Goal: Information Seeking & Learning: Learn about a topic

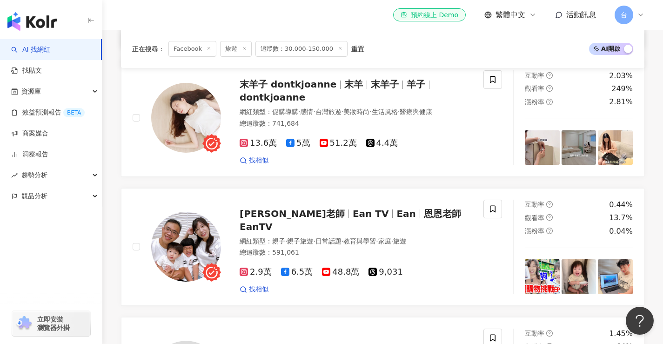
scroll to position [1211, 0]
click at [244, 141] on icon at bounding box center [244, 142] width 2 height 2
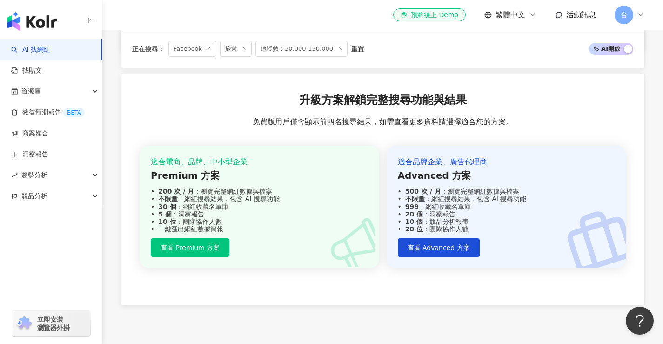
scroll to position [1677, 0]
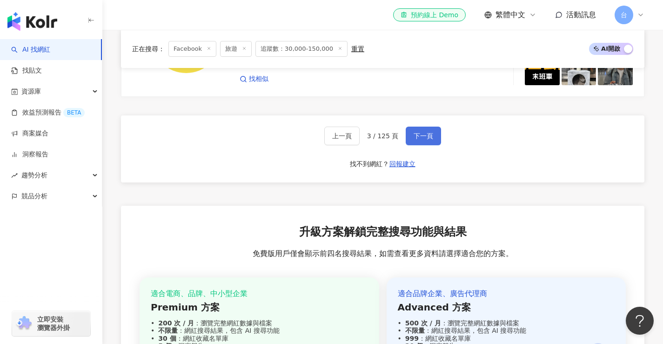
click at [418, 132] on span "下一頁" at bounding box center [423, 135] width 20 height 7
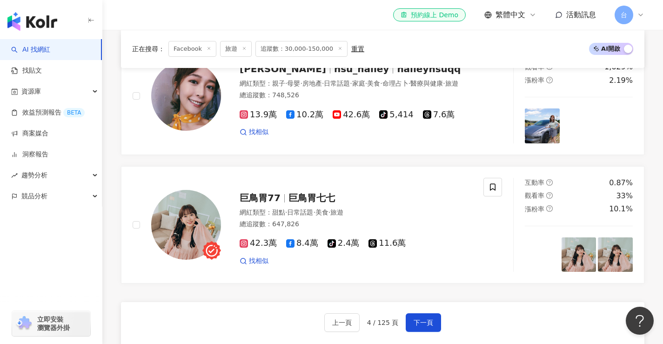
scroll to position [1413, 0]
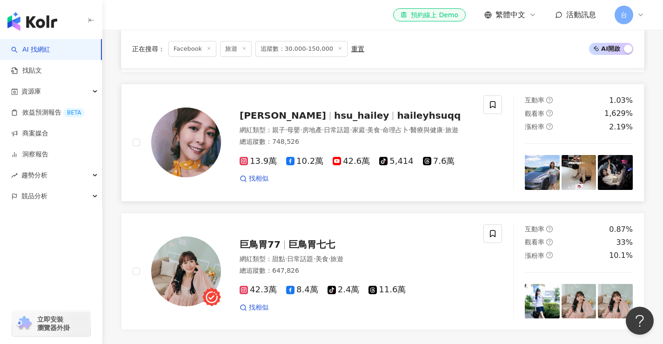
click at [245, 158] on rect at bounding box center [243, 161] width 7 height 7
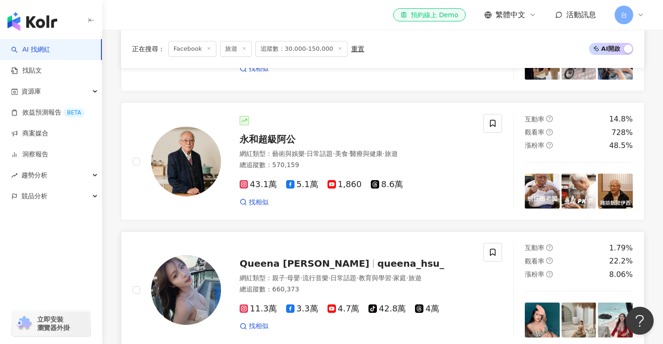
scroll to position [1134, 0]
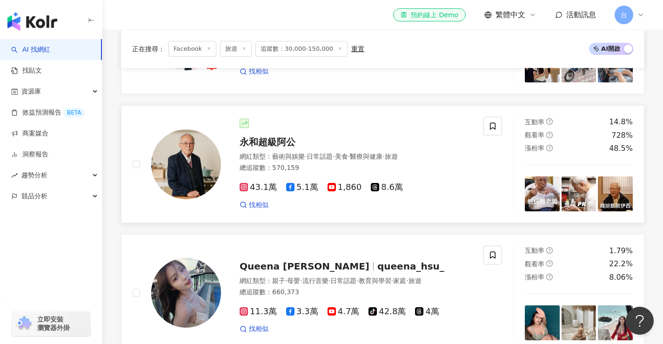
click at [266, 182] on span "43.1萬" at bounding box center [258, 187] width 37 height 10
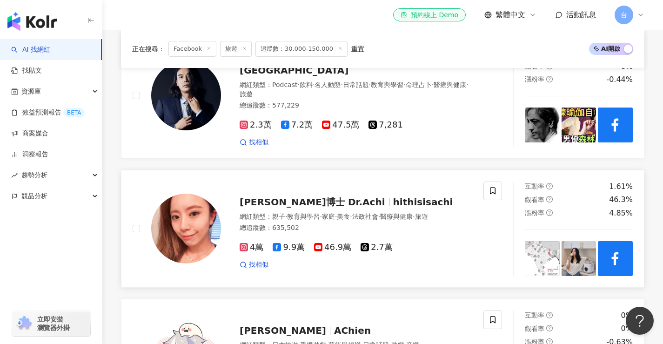
scroll to position [250, 0]
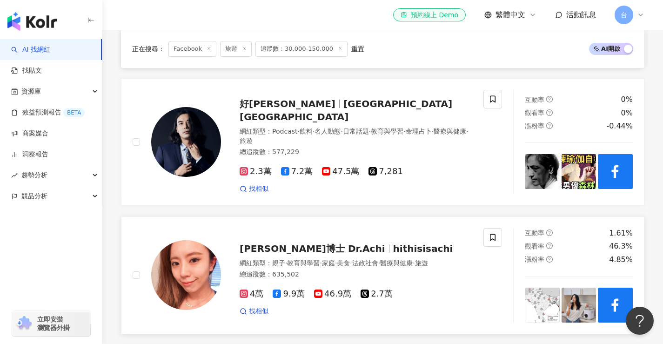
click at [255, 289] on span "4萬" at bounding box center [252, 294] width 24 height 10
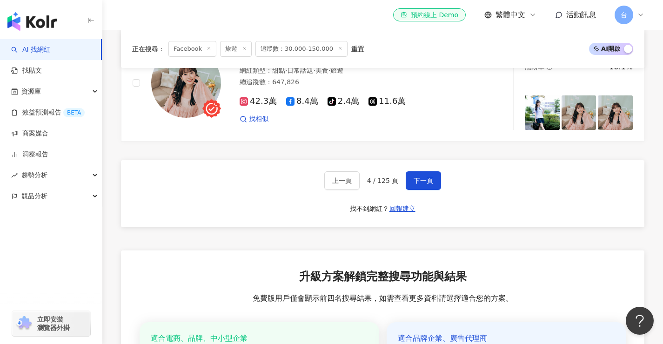
scroll to position [1600, 0]
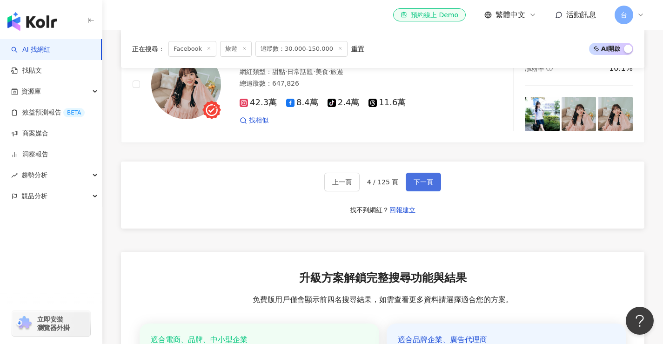
click at [420, 173] on button "下一頁" at bounding box center [423, 182] width 35 height 19
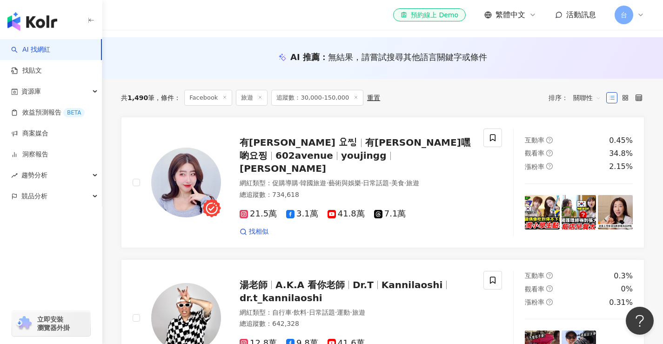
scroll to position [36, 0]
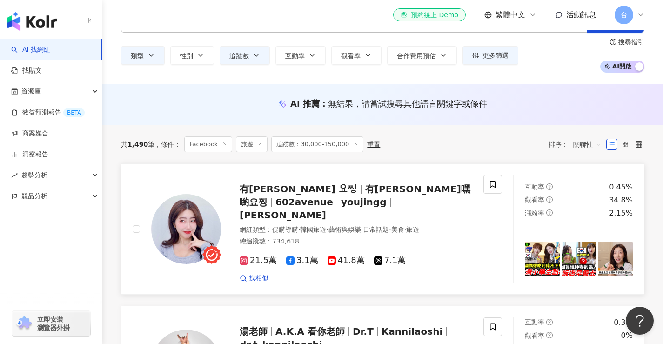
click at [252, 255] on span "21.5萬" at bounding box center [258, 260] width 37 height 10
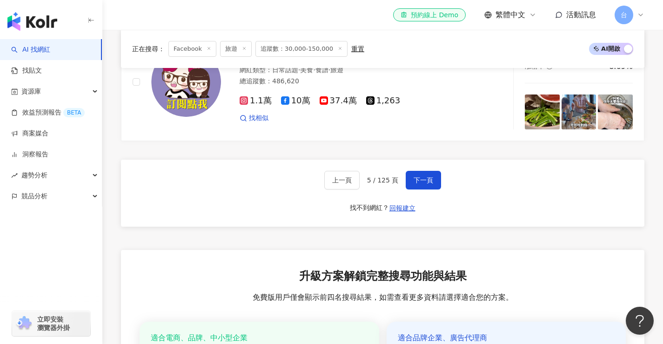
click at [423, 176] on span "下一頁" at bounding box center [423, 179] width 20 height 7
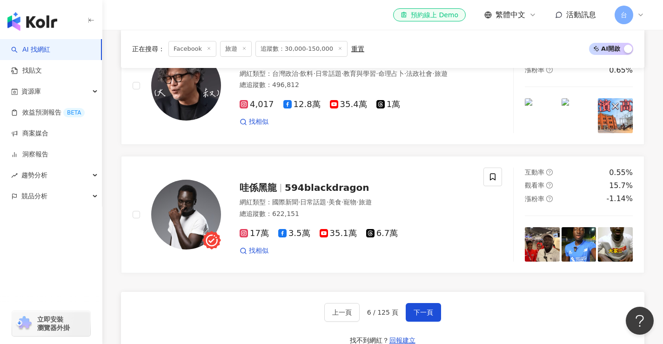
scroll to position [1504, 0]
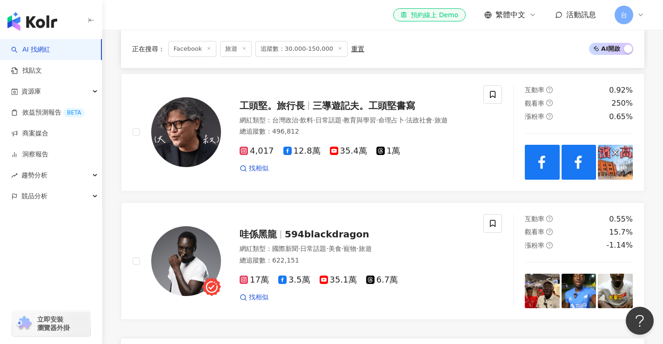
click at [259, 280] on span "17萬" at bounding box center [254, 280] width 29 height 10
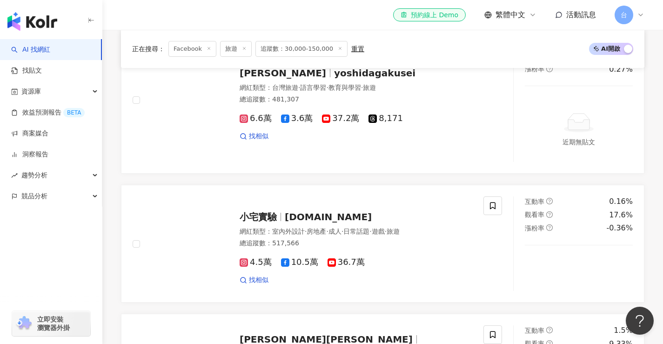
scroll to position [248, 0]
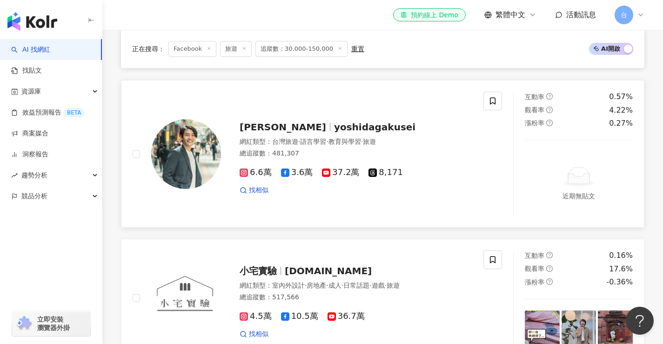
click at [245, 173] on rect at bounding box center [243, 172] width 7 height 7
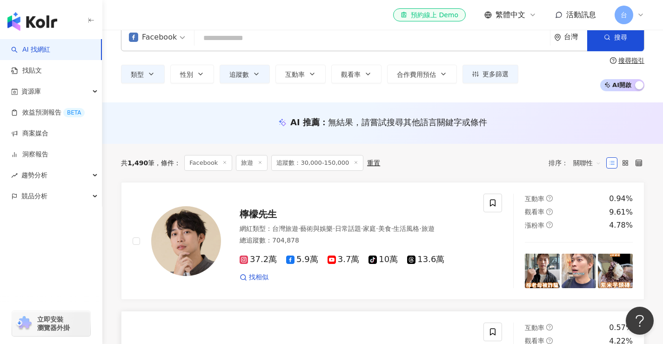
scroll to position [16, 0]
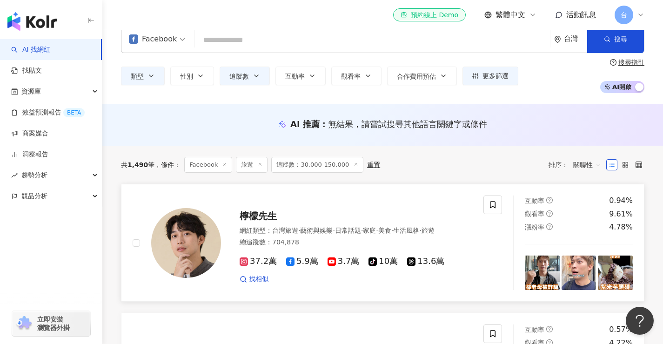
click at [245, 265] on rect at bounding box center [243, 261] width 7 height 7
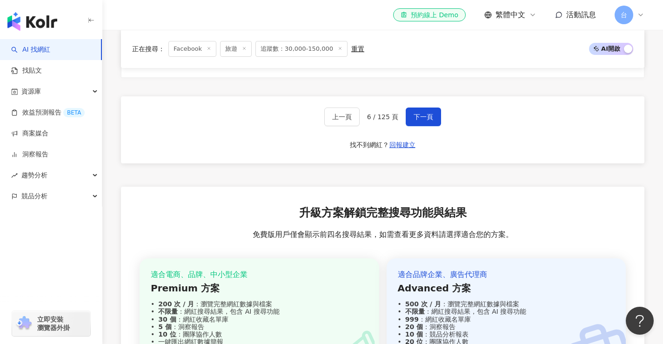
scroll to position [1690, 0]
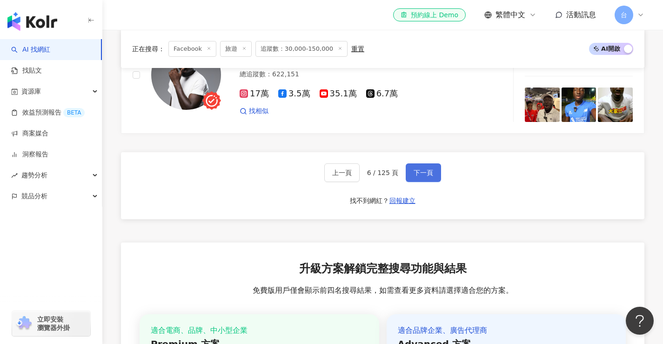
click at [420, 178] on button "下一頁" at bounding box center [423, 172] width 35 height 19
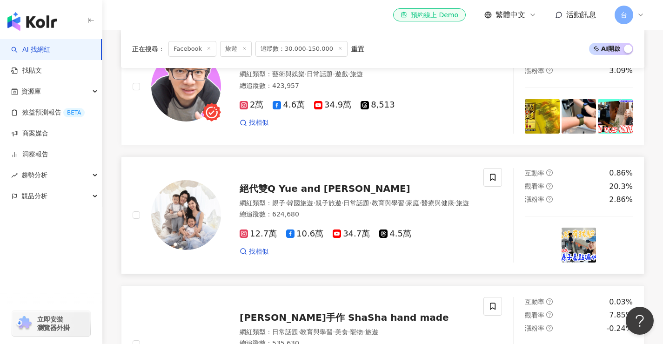
scroll to position [186, 0]
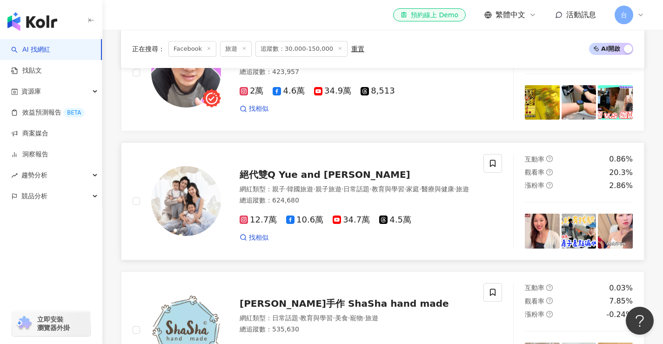
click at [260, 225] on span "12.7萬" at bounding box center [258, 220] width 37 height 10
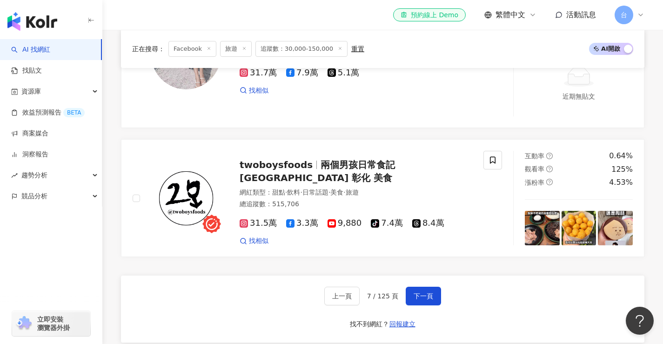
scroll to position [1535, 0]
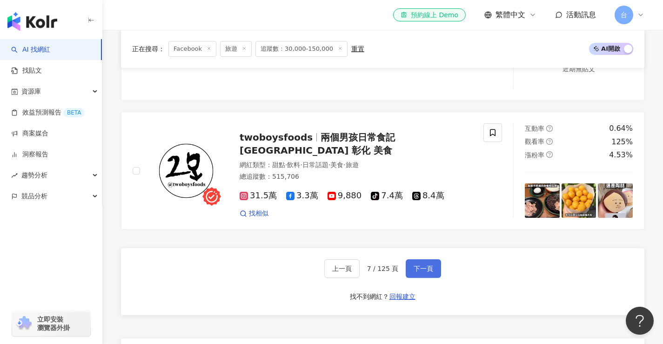
click at [413, 268] on span "下一頁" at bounding box center [423, 268] width 20 height 7
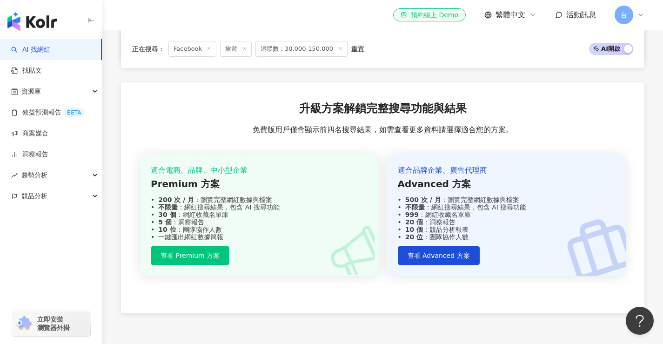
scroll to position [1609, 0]
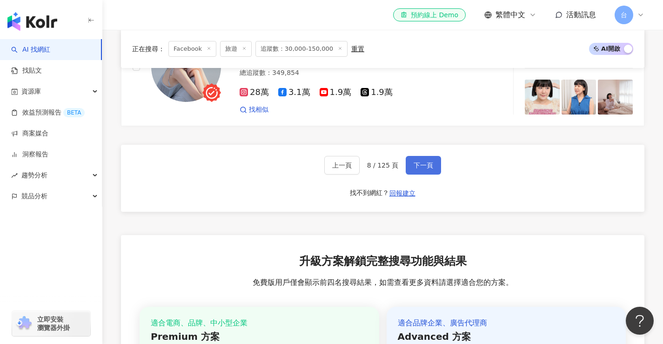
click at [417, 169] on span "下一頁" at bounding box center [423, 164] width 20 height 7
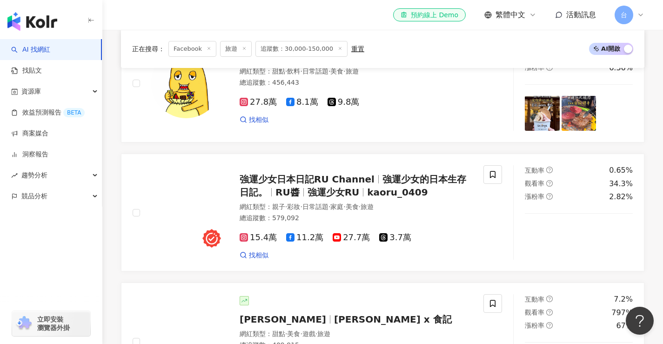
scroll to position [326, 0]
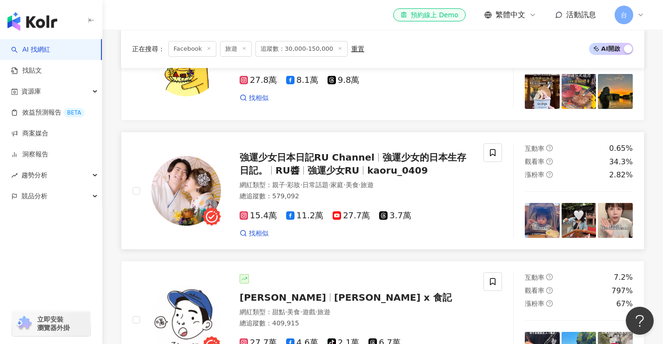
click at [246, 215] on icon at bounding box center [243, 215] width 5 height 5
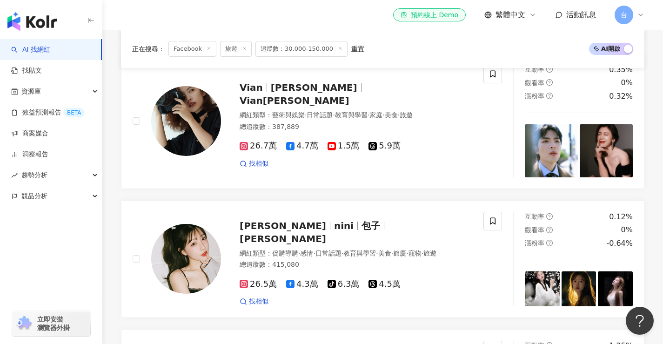
scroll to position [977, 0]
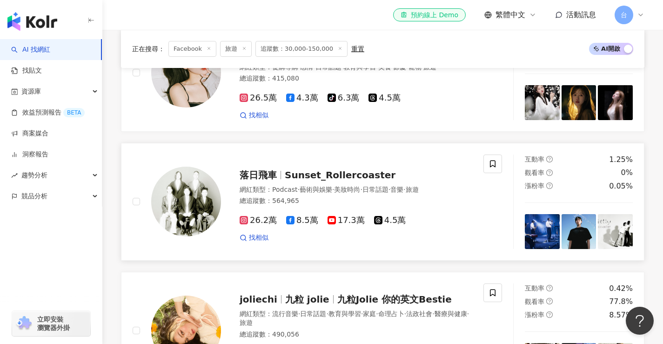
click at [246, 220] on icon at bounding box center [243, 220] width 5 height 5
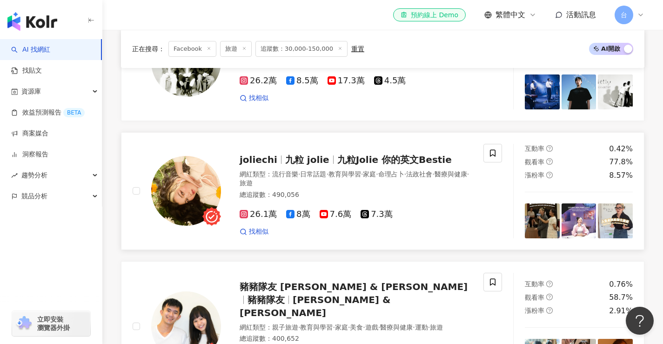
scroll to position [1581, 0]
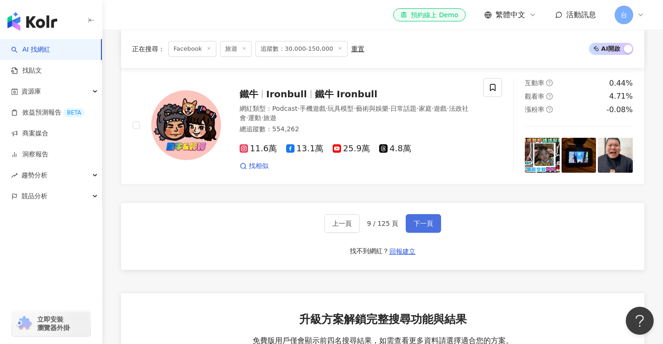
click at [416, 220] on span "下一頁" at bounding box center [423, 223] width 20 height 7
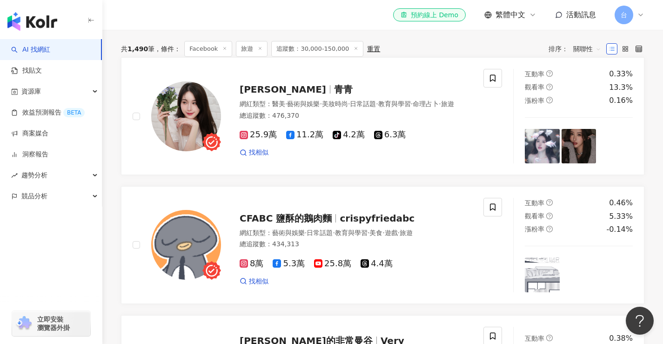
scroll to position [121, 0]
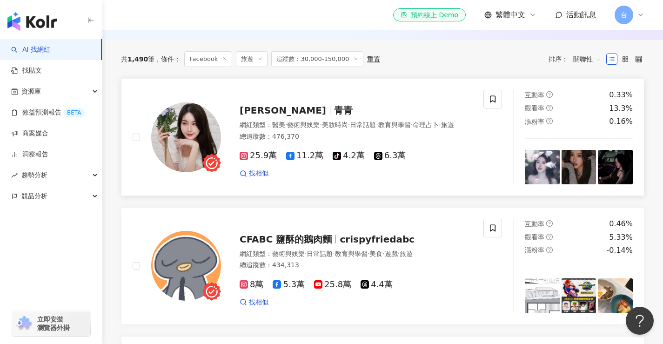
click at [239, 160] on div "鄭若青 青青 網紅類型 ： 醫美 · 藝術與娛樂 · 美妝時尚 · 日常話題 · 教育與學習 · 命理占卜 · 旅遊 總追蹤數 ： 476,370 25.9萬…" at bounding box center [346, 136] width 251 height 81
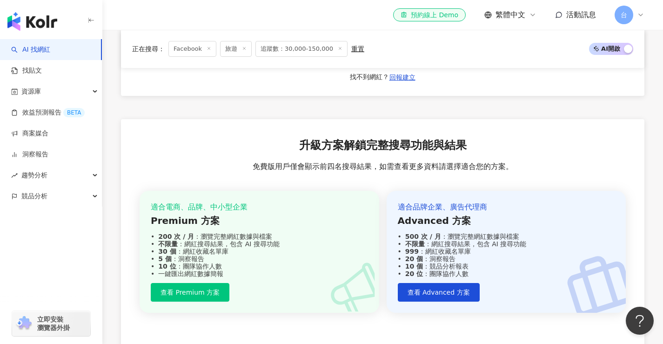
scroll to position [1600, 0]
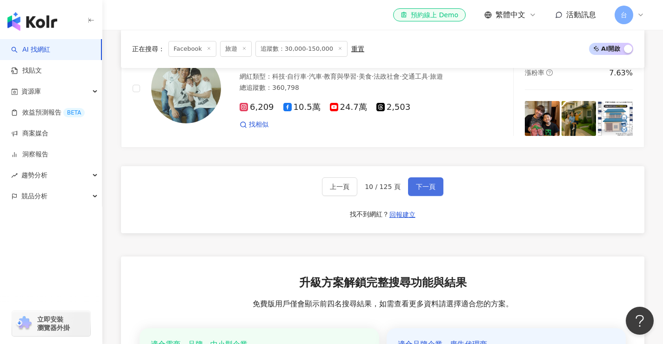
click at [420, 183] on span "下一頁" at bounding box center [426, 186] width 20 height 7
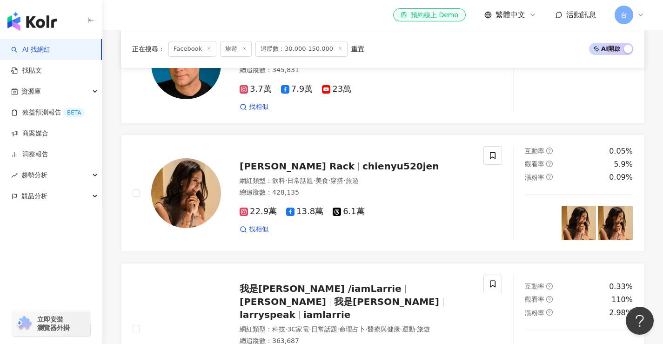
scroll to position [1069, 0]
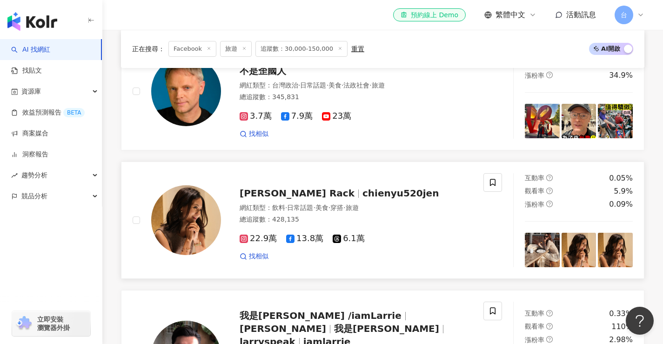
click at [243, 237] on icon at bounding box center [243, 238] width 5 height 5
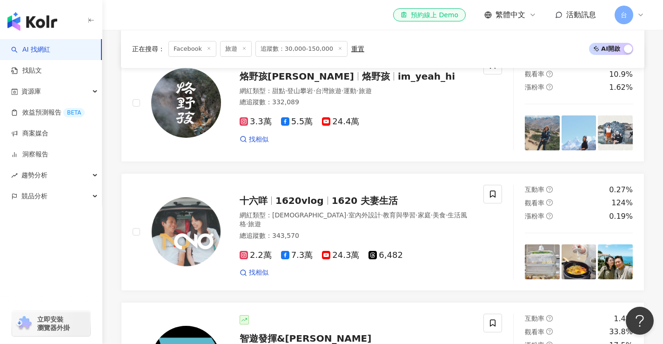
scroll to position [278, 0]
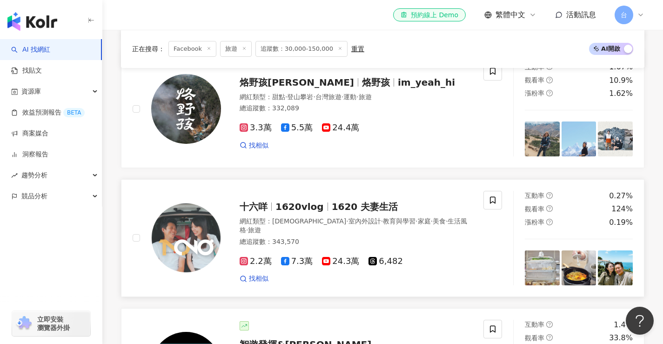
click at [251, 263] on span "2.2萬" at bounding box center [256, 261] width 32 height 10
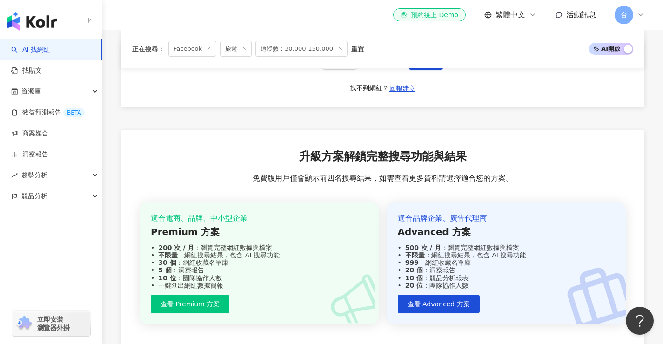
scroll to position [1627, 0]
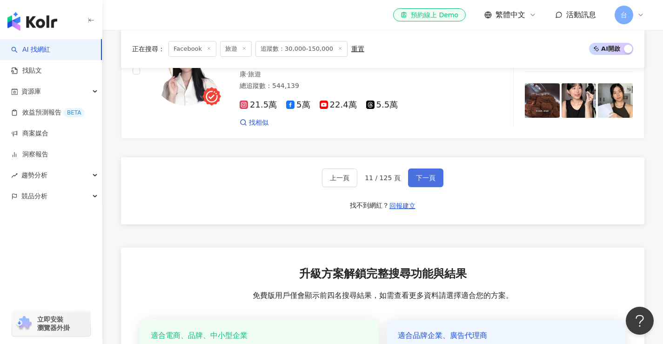
click at [416, 176] on span "下一頁" at bounding box center [426, 177] width 20 height 7
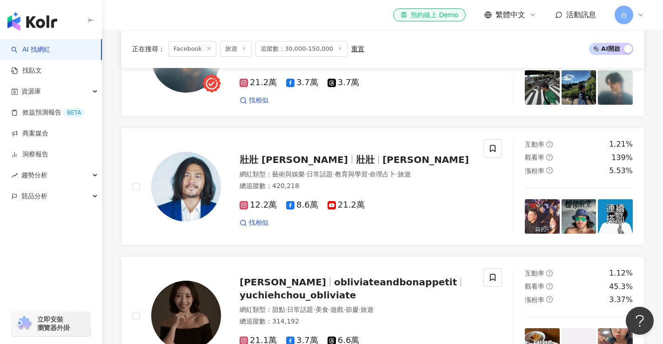
scroll to position [1093, 0]
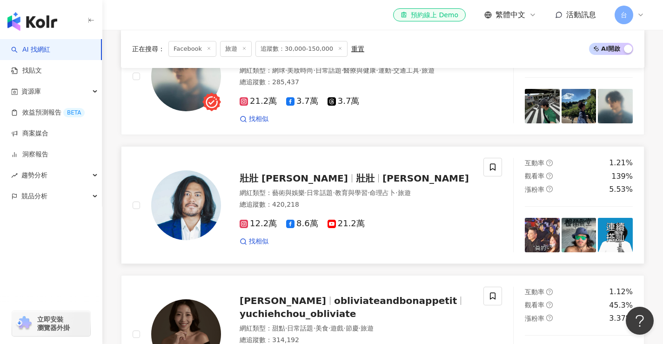
drag, startPoint x: 260, startPoint y: 218, endPoint x: 290, endPoint y: 146, distance: 78.2
click at [290, 146] on link "壯壯 陳彥壯 壯壯 陳彥壯 網紅類型 ： 藝術與娛樂 · 日常話題 · 教育與學習 · 命理占卜 · 旅遊 總追蹤數 ： 420,218 12.2萬 8.6萬…" at bounding box center [382, 205] width 523 height 118
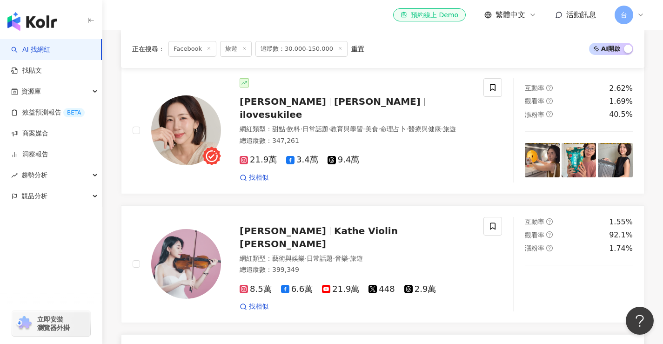
scroll to position [117, 0]
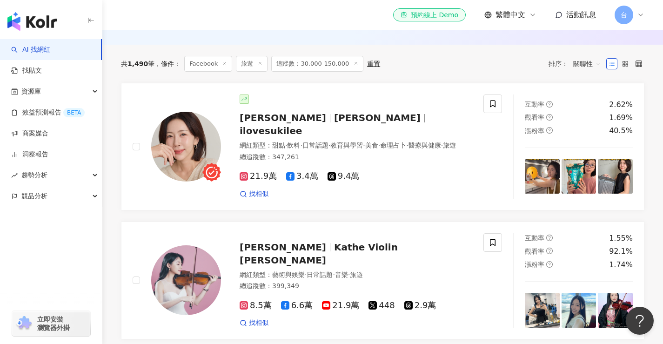
click at [409, 77] on div "共 1,490 筆 條件 ： Facebook 旅遊 追蹤數：30,000-150,000 重置 排序： 關聯性" at bounding box center [382, 64] width 523 height 38
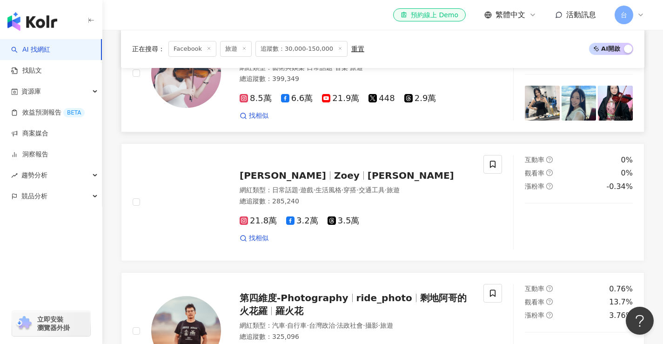
scroll to position [303, 0]
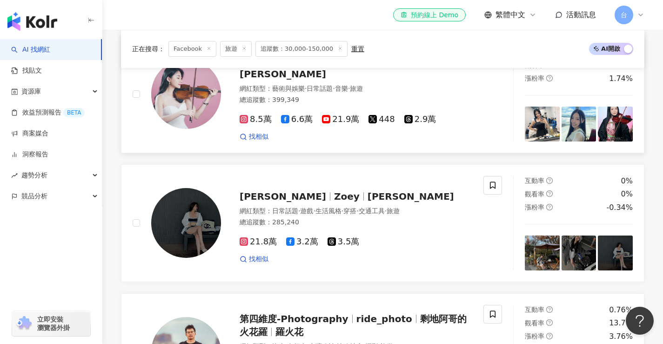
click at [264, 114] on span "8.5萬" at bounding box center [256, 119] width 32 height 10
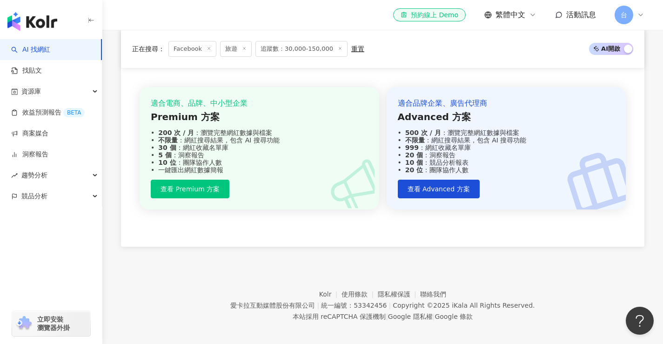
scroll to position [1698, 0]
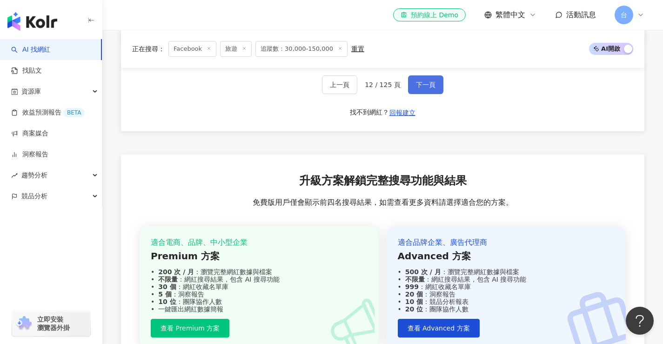
click at [435, 79] on button "下一頁" at bounding box center [425, 84] width 35 height 19
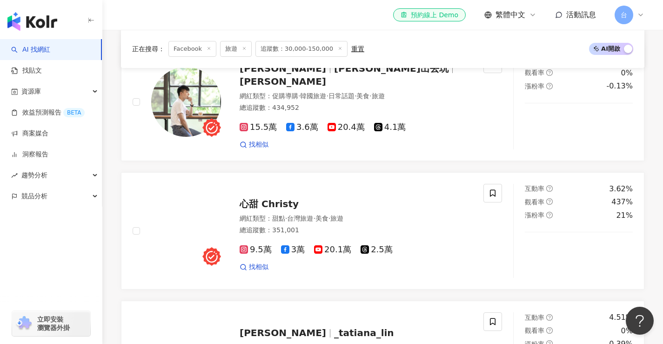
scroll to position [1115, 0]
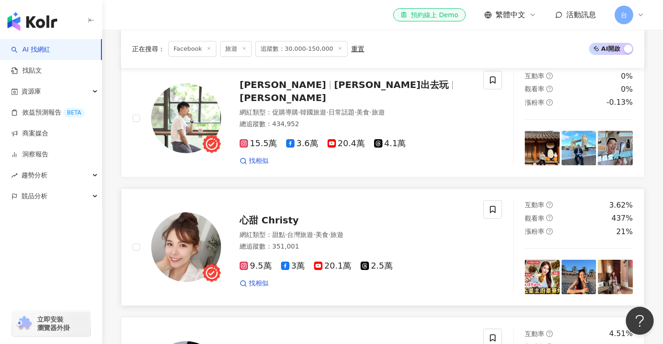
click at [241, 265] on rect at bounding box center [243, 265] width 7 height 7
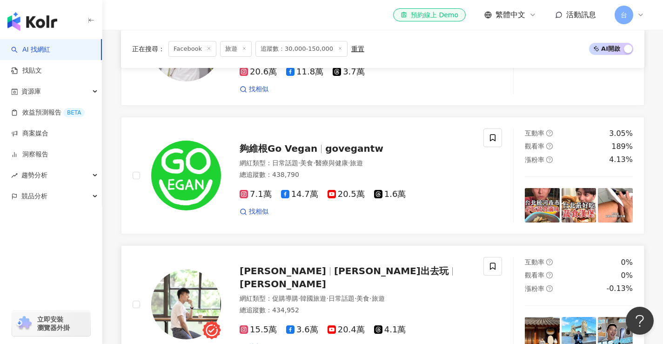
scroll to position [975, 0]
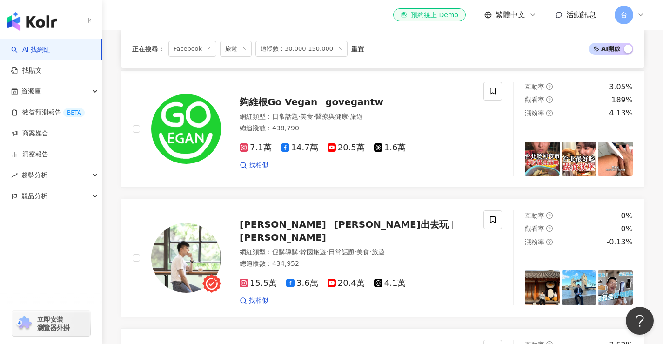
click at [248, 278] on span "15.5萬" at bounding box center [258, 283] width 37 height 10
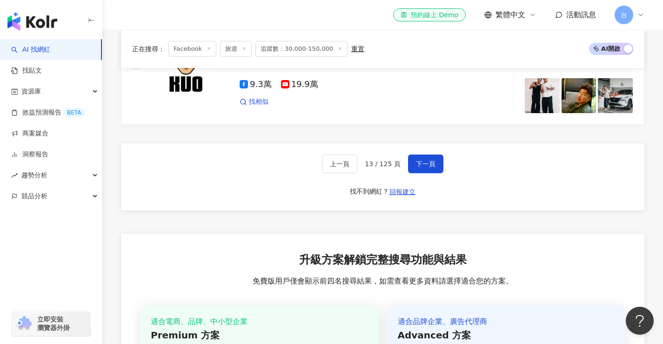
scroll to position [1673, 0]
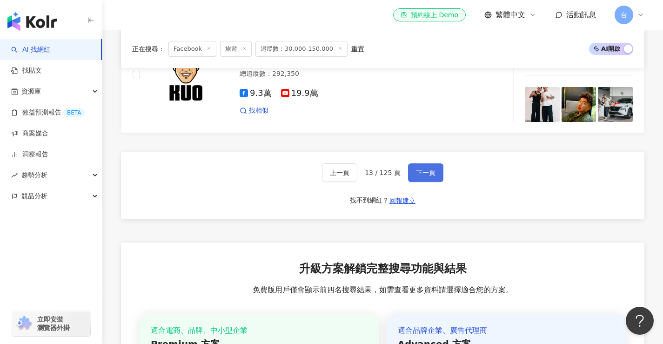
click at [408, 171] on button "下一頁" at bounding box center [425, 172] width 35 height 19
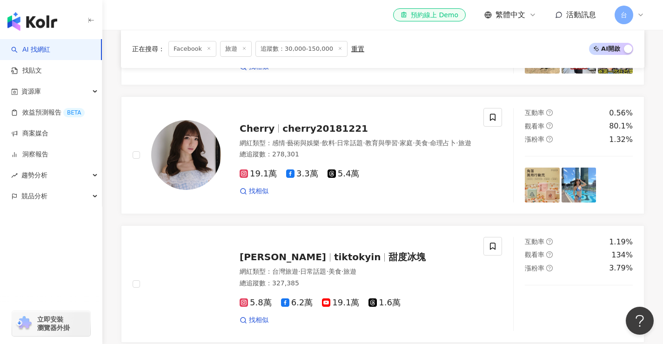
scroll to position [1609, 0]
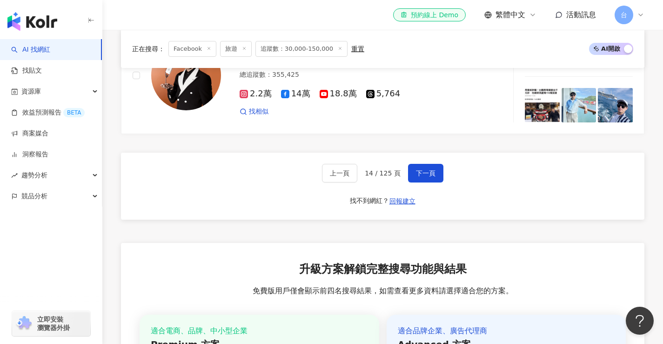
click at [212, 23] on div "el-icon-cs 預約線上 Demo 繁體中文 活動訊息 台" at bounding box center [382, 15] width 523 height 30
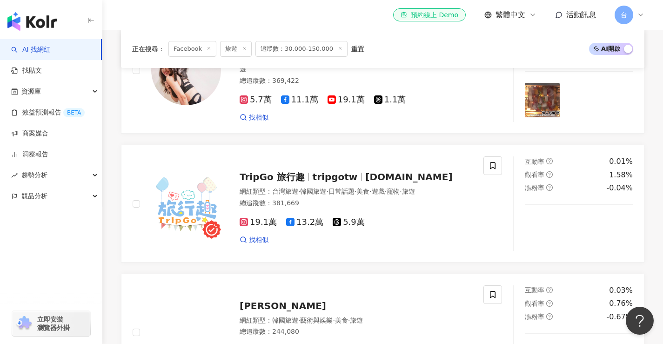
scroll to position [1051, 0]
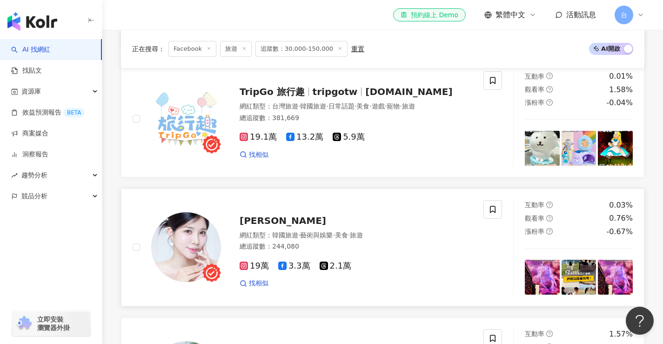
click at [251, 266] on span "19萬" at bounding box center [254, 266] width 29 height 10
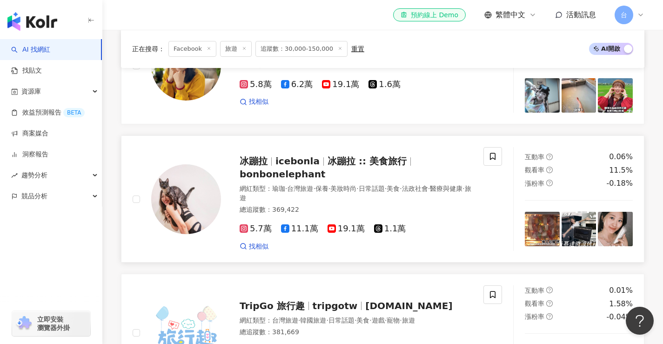
scroll to position [819, 0]
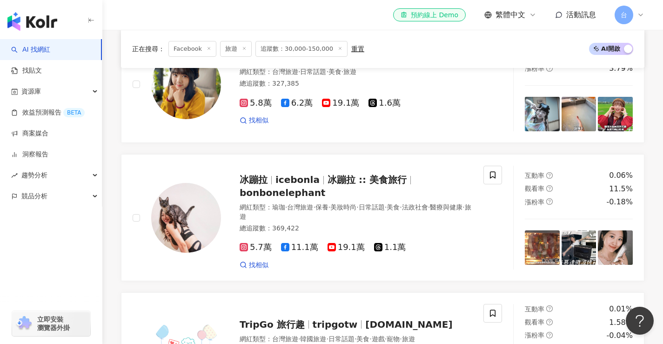
click at [245, 247] on rect at bounding box center [243, 247] width 7 height 7
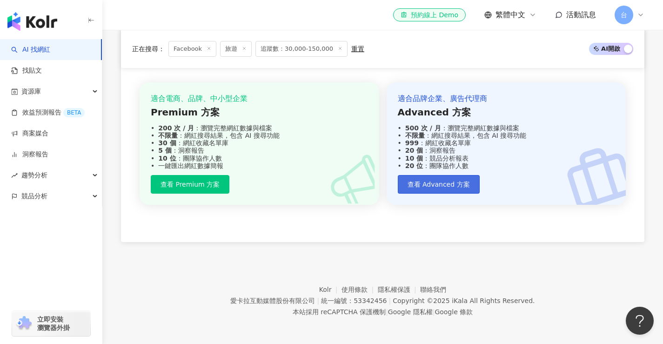
scroll to position [1562, 0]
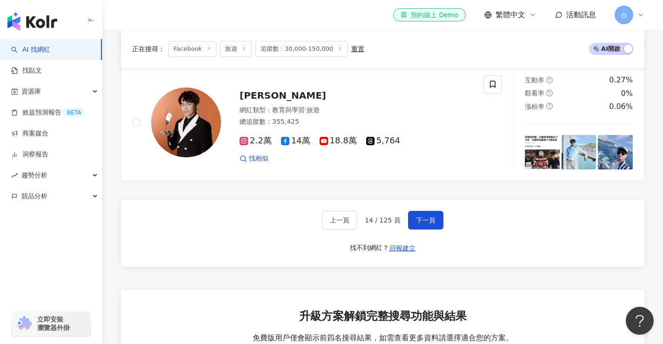
click at [419, 216] on span "下一頁" at bounding box center [426, 219] width 20 height 7
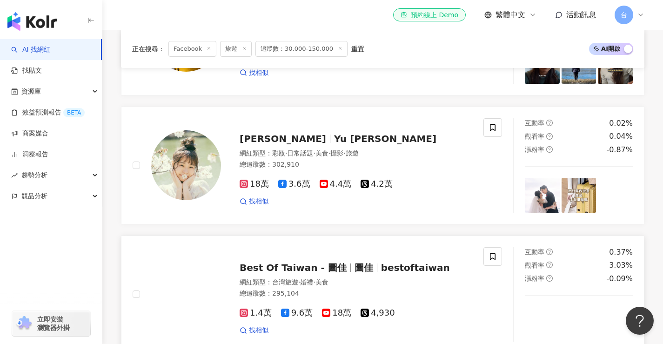
scroll to position [1033, 0]
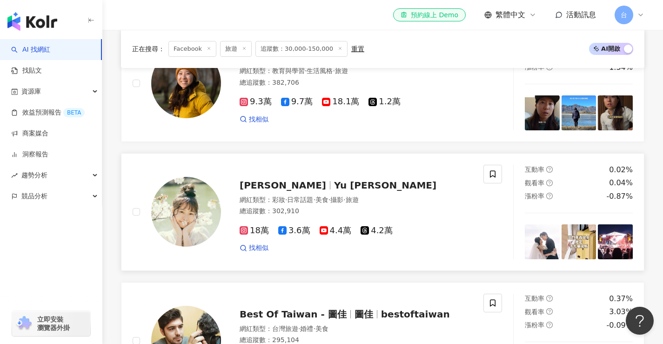
click at [256, 226] on span "18萬" at bounding box center [254, 231] width 29 height 10
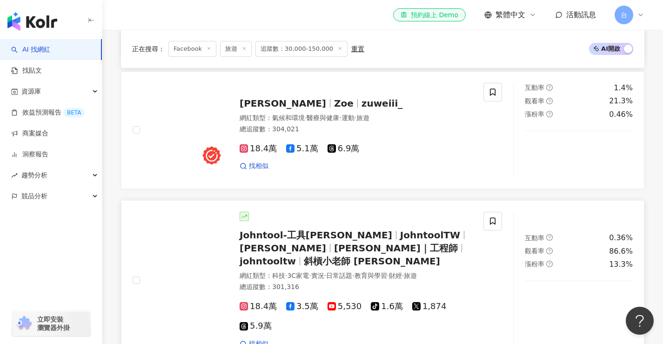
scroll to position [475, 0]
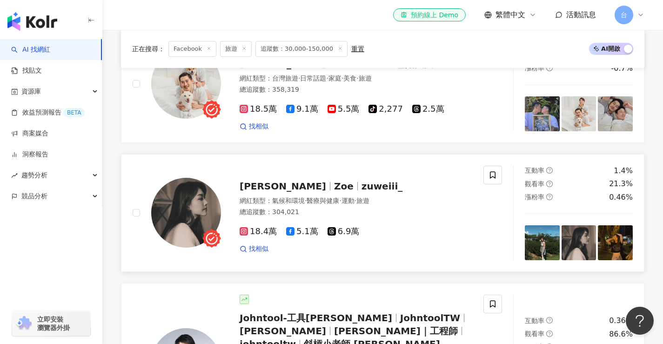
click at [262, 227] on span "18.4萬" at bounding box center [258, 232] width 37 height 10
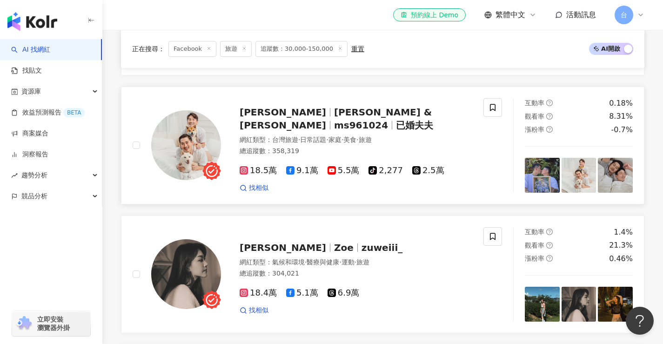
scroll to position [336, 0]
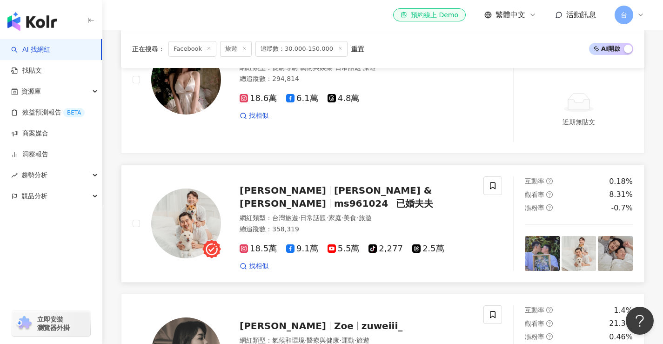
click at [259, 244] on span "18.5萬" at bounding box center [258, 249] width 37 height 10
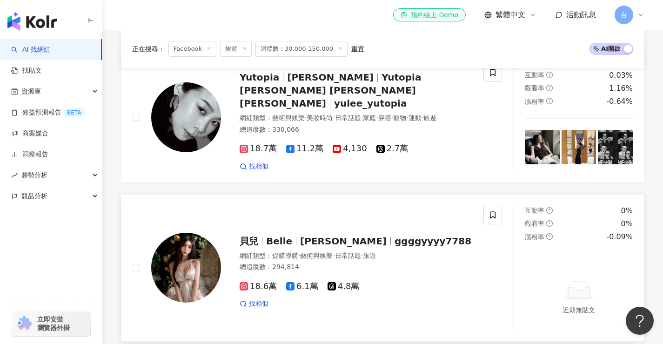
scroll to position [103, 0]
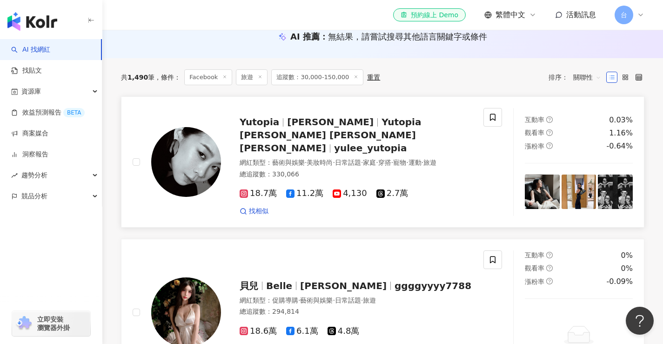
click at [265, 188] on span "18.7萬" at bounding box center [258, 193] width 37 height 10
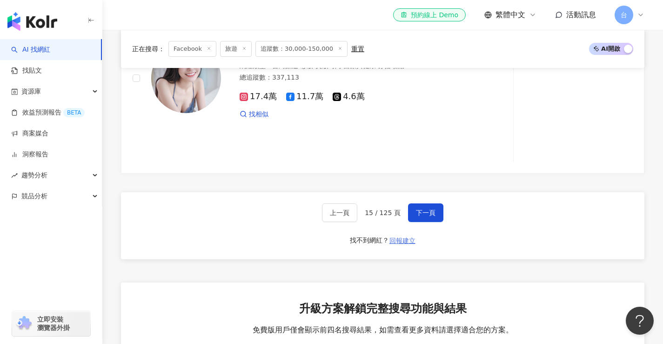
scroll to position [1732, 0]
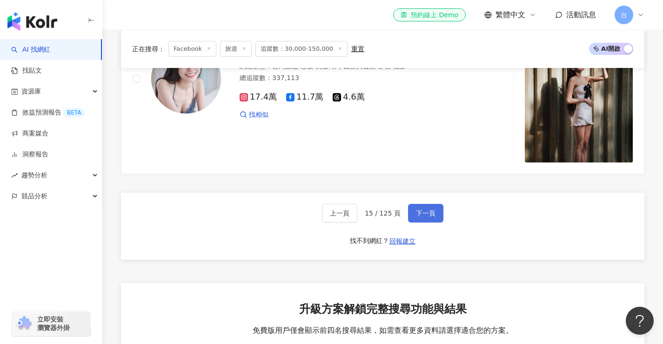
click at [418, 209] on span "下一頁" at bounding box center [426, 212] width 20 height 7
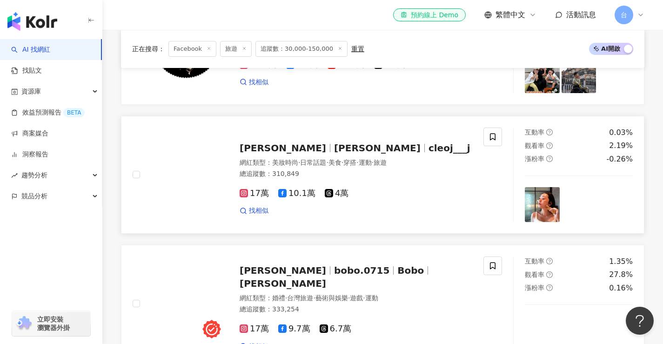
scroll to position [0, 0]
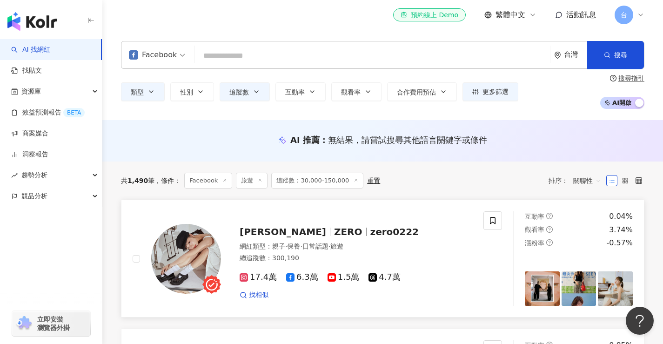
click at [260, 279] on span "17.4萬" at bounding box center [258, 277] width 37 height 10
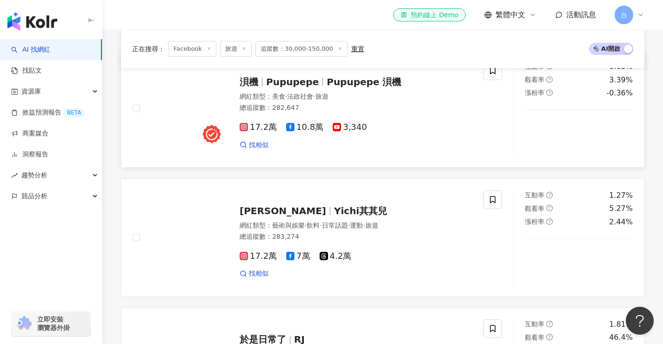
scroll to position [279, 0]
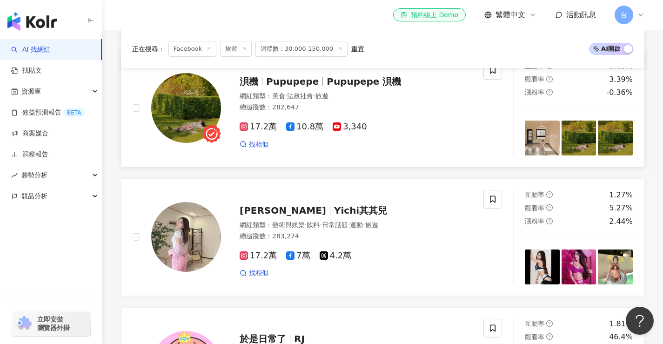
click at [254, 129] on span "17.2萬" at bounding box center [258, 127] width 37 height 10
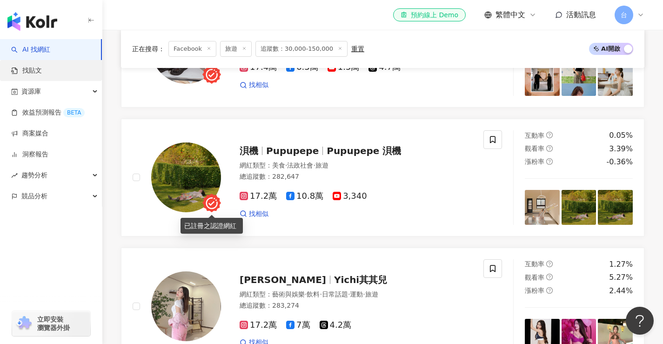
scroll to position [140, 0]
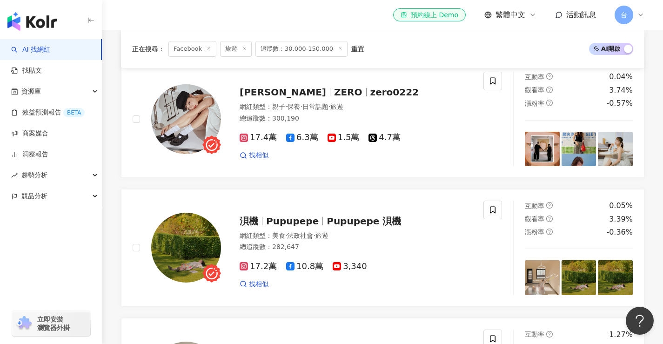
click at [36, 25] on img "button" at bounding box center [32, 21] width 50 height 19
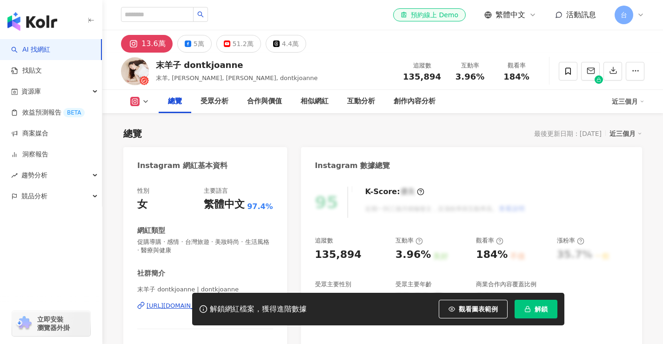
click at [214, 301] on div "https://www.instagram.com/dontkjoanne/" at bounding box center [180, 305] width 67 height 8
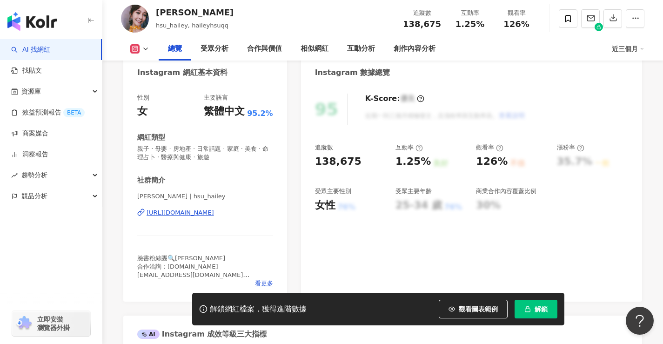
click at [214, 213] on div "https://www.instagram.com/hsu_hailey/" at bounding box center [180, 212] width 67 height 8
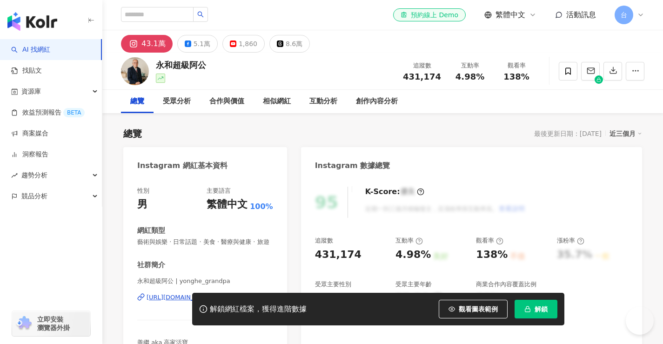
scroll to position [93, 0]
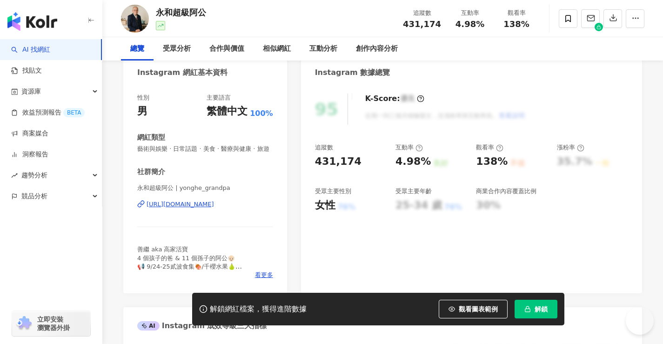
click at [214, 208] on div "[URL][DOMAIN_NAME]" at bounding box center [180, 204] width 67 height 8
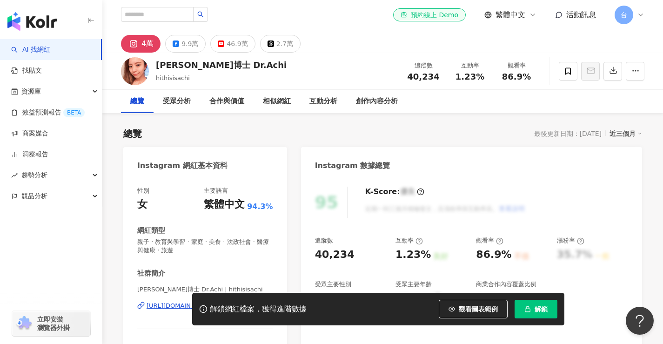
click at [207, 301] on div "https://www.instagram.com/hithisisachi/" at bounding box center [180, 305] width 67 height 8
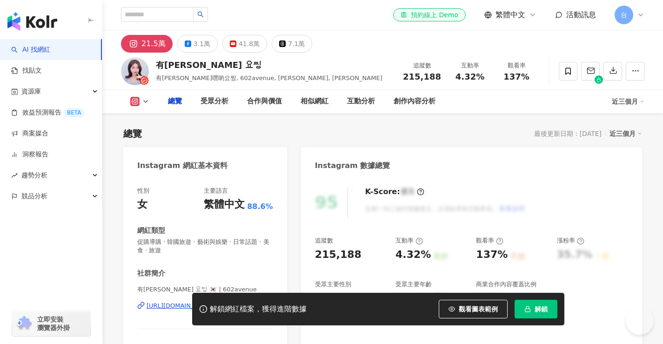
click at [227, 238] on span "促購導購 · 韓國旅遊 · 藝術與娛樂 · 日常話題 · 美食 · 旅遊" at bounding box center [205, 246] width 136 height 17
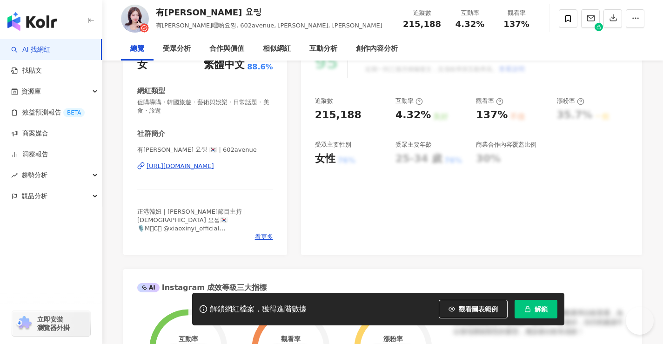
scroll to position [140, 0]
click at [214, 167] on div "https://www.instagram.com/602avenue/" at bounding box center [180, 166] width 67 height 8
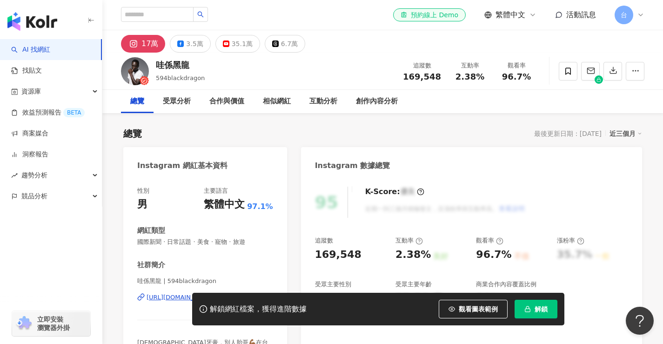
click at [214, 293] on div "[URL][DOMAIN_NAME]" at bounding box center [180, 297] width 67 height 8
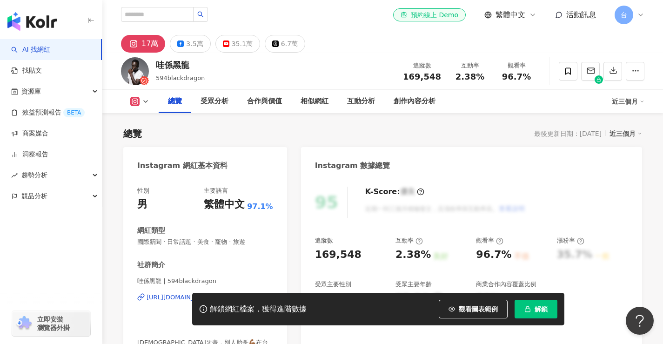
scroll to position [186, 0]
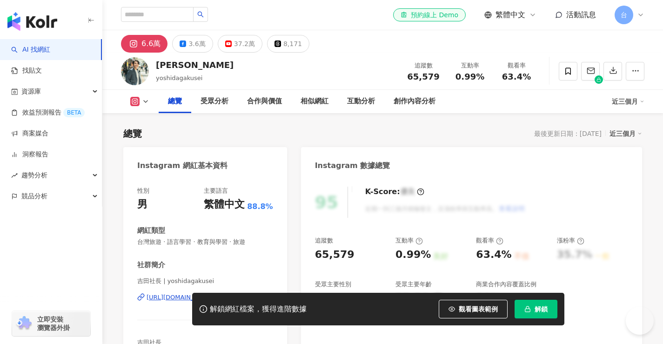
click at [211, 293] on div "https://www.instagram.com/yoshidagakusei/" at bounding box center [180, 297] width 67 height 8
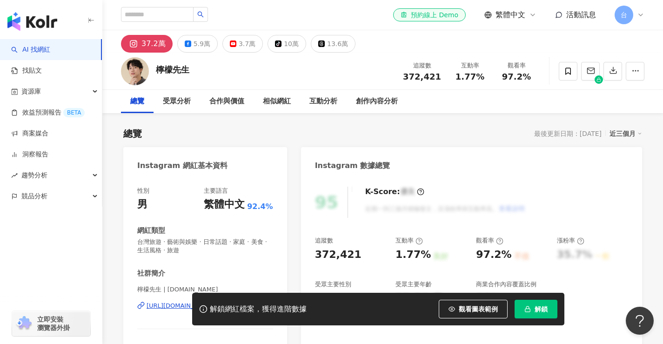
click at [219, 301] on div "[URL][DOMAIN_NAME][DOMAIN_NAME]" at bounding box center [206, 305] width 118 height 8
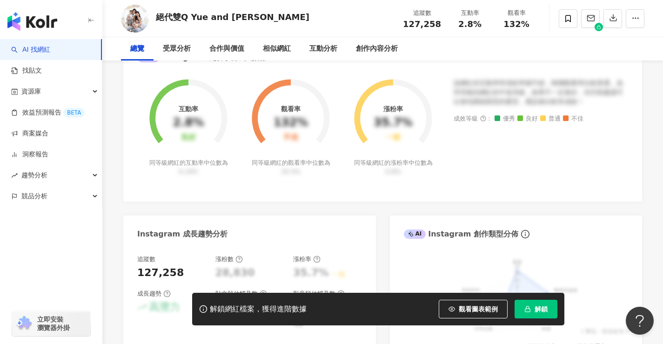
scroll to position [186, 0]
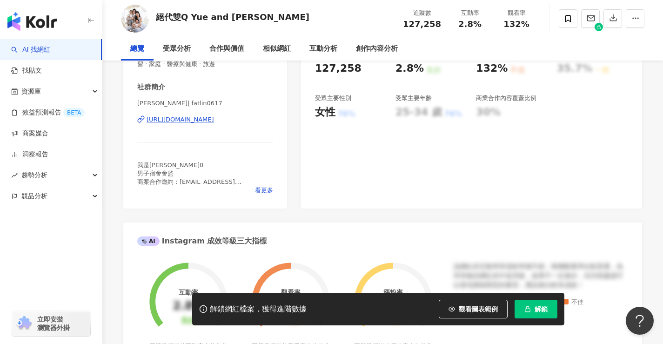
click at [214, 119] on div "https://www.instagram.com/fatlin0617/" at bounding box center [180, 119] width 67 height 8
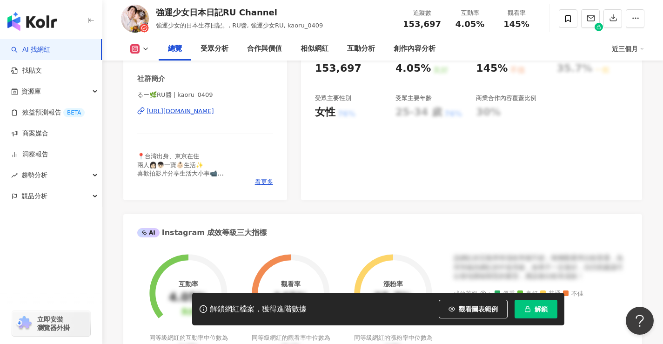
click at [214, 109] on div "[URL][DOMAIN_NAME]" at bounding box center [180, 111] width 67 height 8
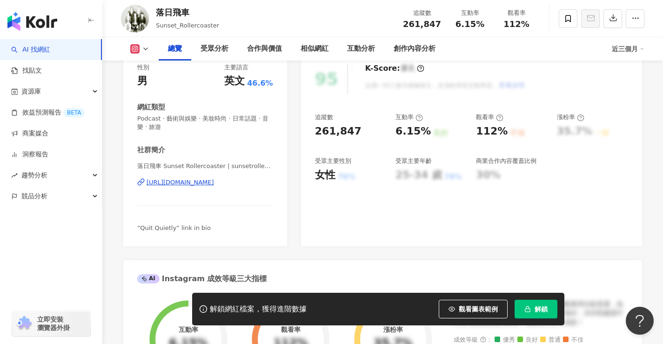
scroll to position [140, 0]
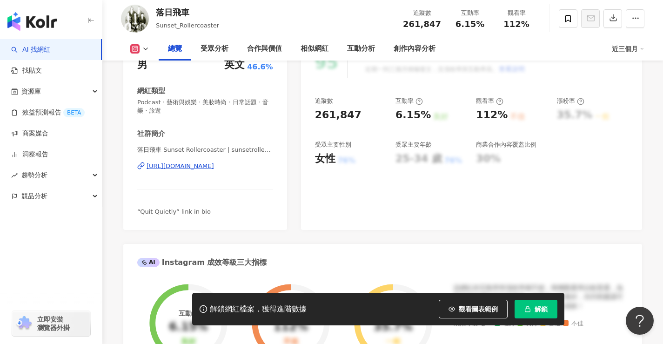
click at [214, 166] on div "https://www.instagram.com/sunsetrollercoaster/" at bounding box center [180, 166] width 67 height 8
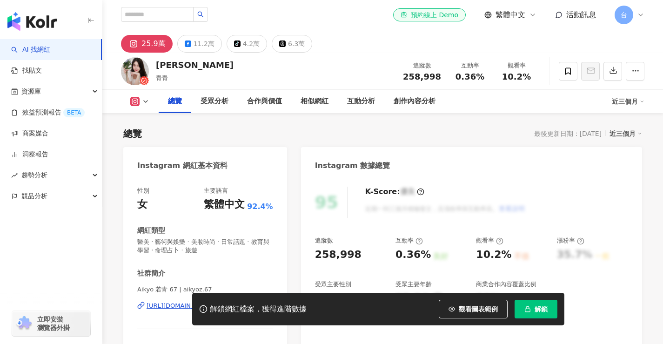
click at [214, 301] on div "[URL][DOMAIN_NAME]" at bounding box center [180, 305] width 67 height 8
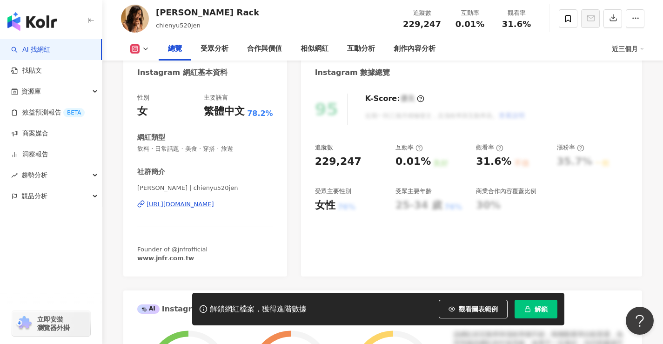
click at [214, 206] on div "https://www.instagram.com/chienyu520jen/" at bounding box center [180, 204] width 67 height 8
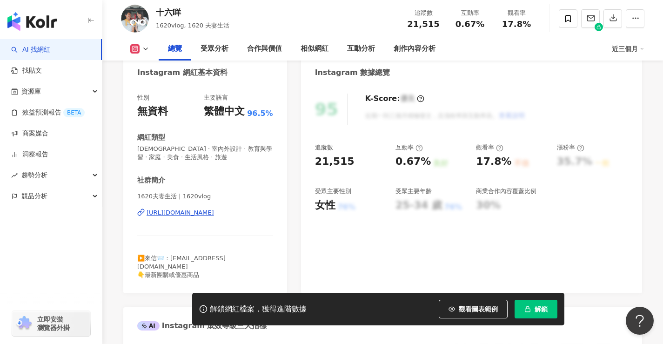
click at [199, 214] on div "[URL][DOMAIN_NAME]" at bounding box center [180, 212] width 67 height 8
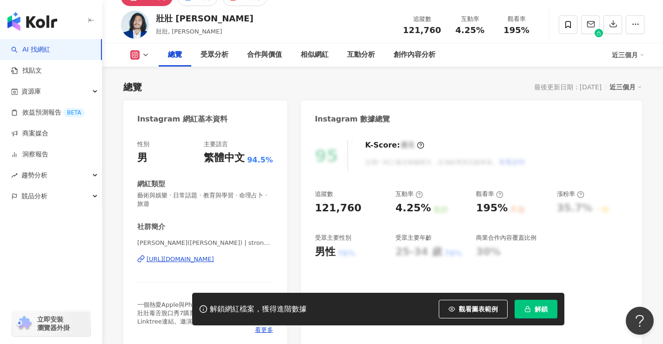
scroll to position [93, 0]
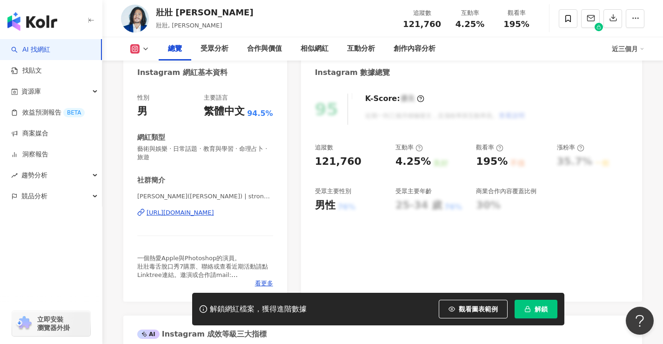
click at [214, 214] on div "https://www.instagram.com/strongstrong/" at bounding box center [180, 212] width 67 height 8
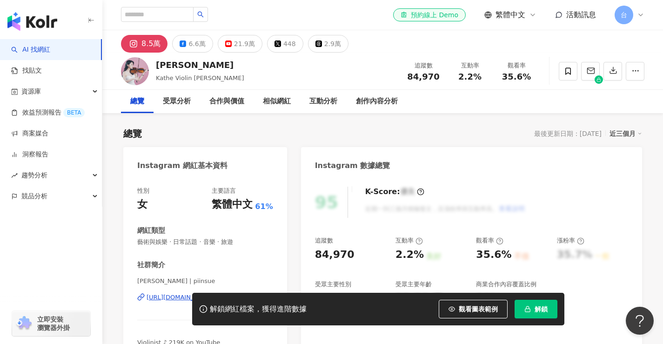
scroll to position [140, 0]
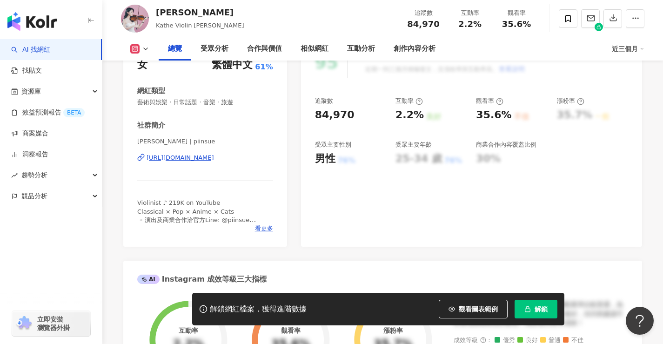
click at [214, 157] on div "https://www.instagram.com/piinsue/" at bounding box center [180, 157] width 67 height 8
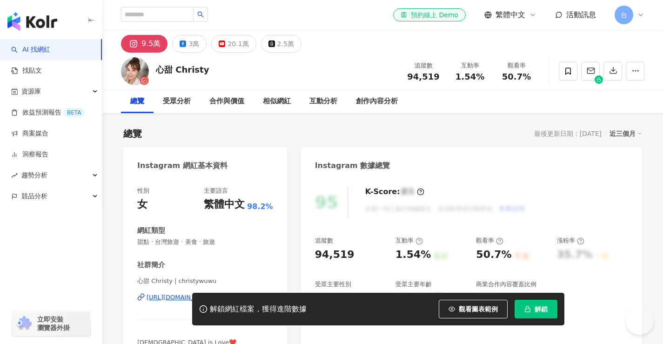
click at [229, 277] on span "心甜 Christy | christywuwu" at bounding box center [205, 281] width 136 height 8
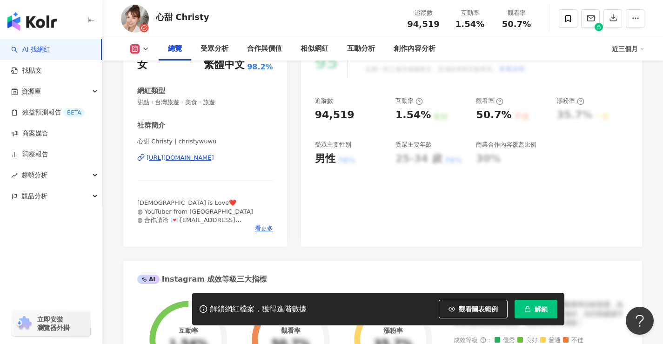
click at [214, 159] on div "https://www.instagram.com/christywuwu/" at bounding box center [180, 157] width 67 height 8
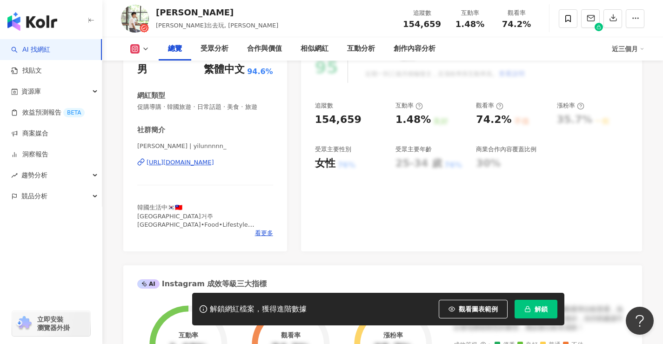
scroll to position [140, 0]
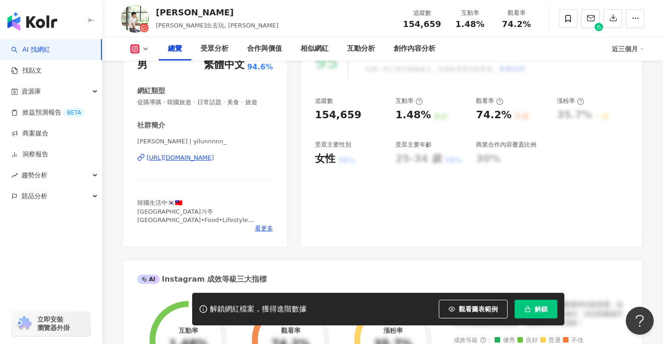
click at [214, 161] on div "https://www.instagram.com/yilunnnnn_/" at bounding box center [180, 157] width 67 height 8
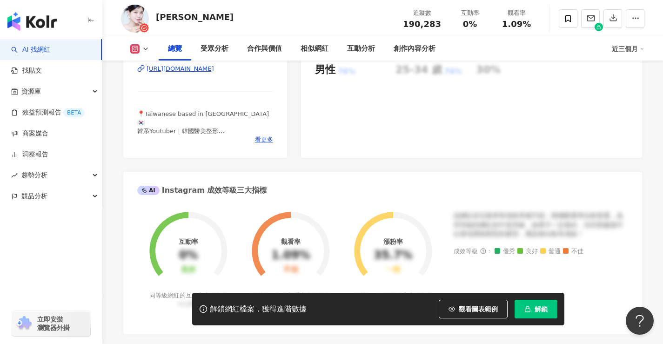
scroll to position [233, 0]
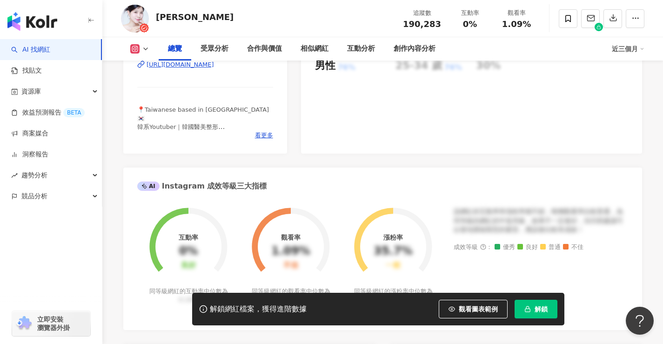
click at [214, 67] on div "[URL][DOMAIN_NAME]" at bounding box center [180, 64] width 67 height 8
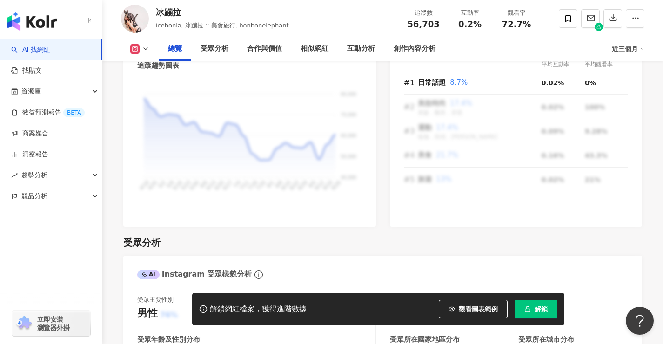
scroll to position [527, 0]
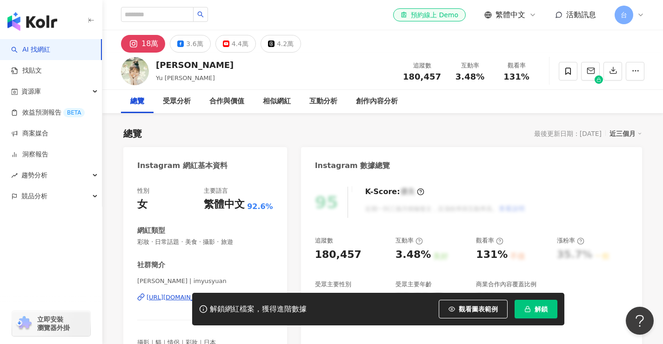
scroll to position [93, 0]
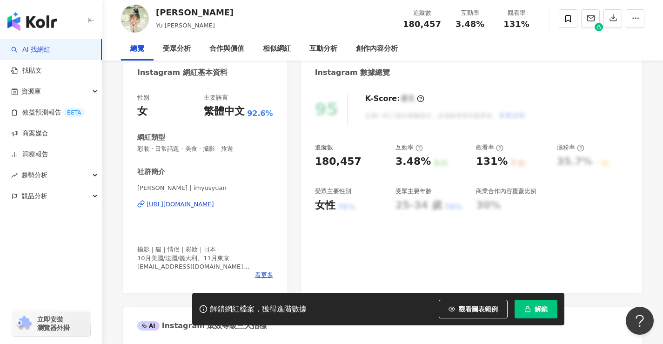
click at [214, 204] on div "https://www.instagram.com/imyusyuan/" at bounding box center [180, 204] width 67 height 8
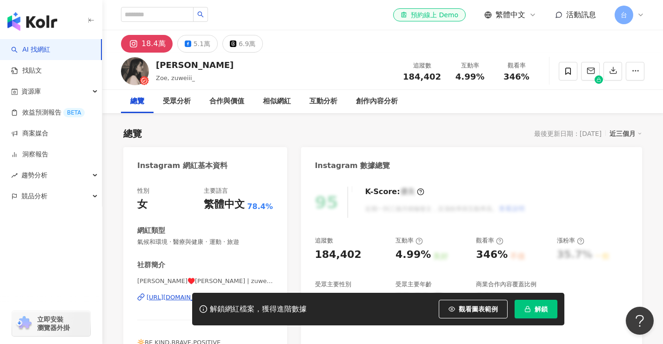
scroll to position [93, 0]
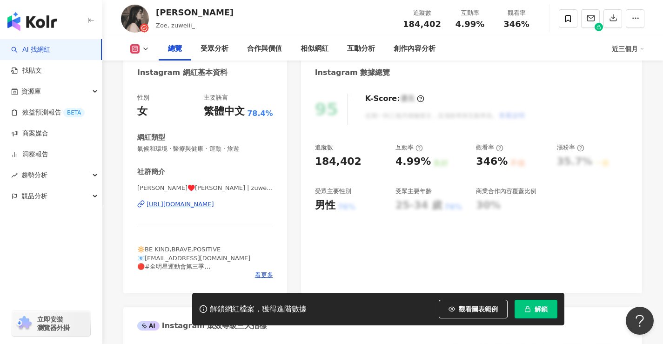
click at [214, 205] on div "https://www.instagram.com/zuweiii_/" at bounding box center [180, 204] width 67 height 8
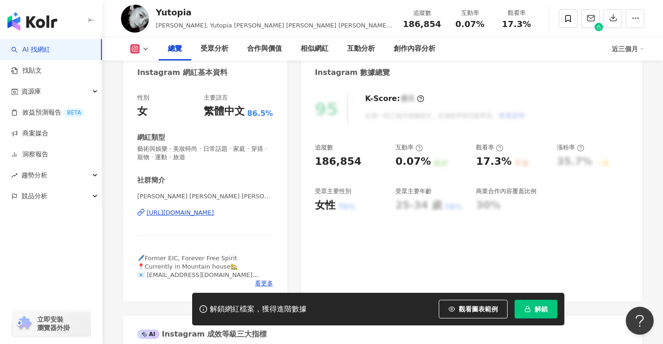
click at [214, 212] on div "https://www.instagram.com/yulee_yutopia/" at bounding box center [180, 212] width 67 height 8
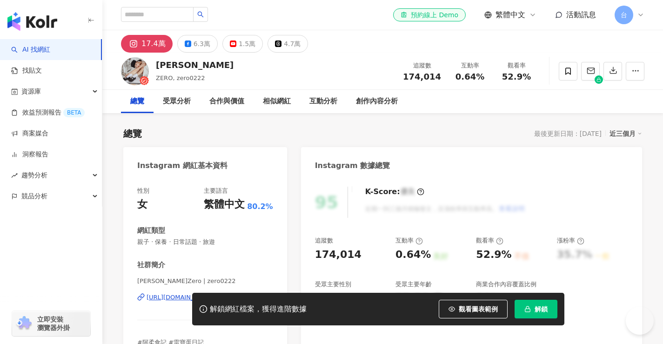
click at [240, 159] on div "Instagram 網紅基本資料" at bounding box center [205, 162] width 164 height 30
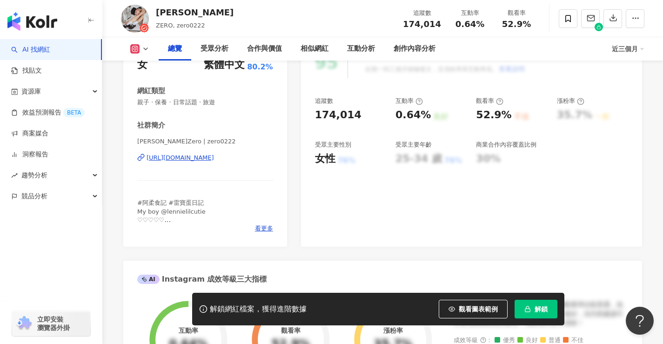
click at [214, 159] on div "[URL][DOMAIN_NAME]" at bounding box center [180, 157] width 67 height 8
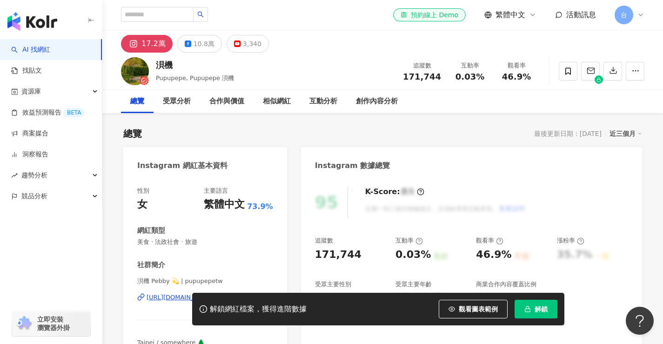
click at [214, 293] on div "[URL][DOMAIN_NAME]" at bounding box center [180, 297] width 67 height 8
